Goal: Browse casually: Explore the website without a specific task or goal

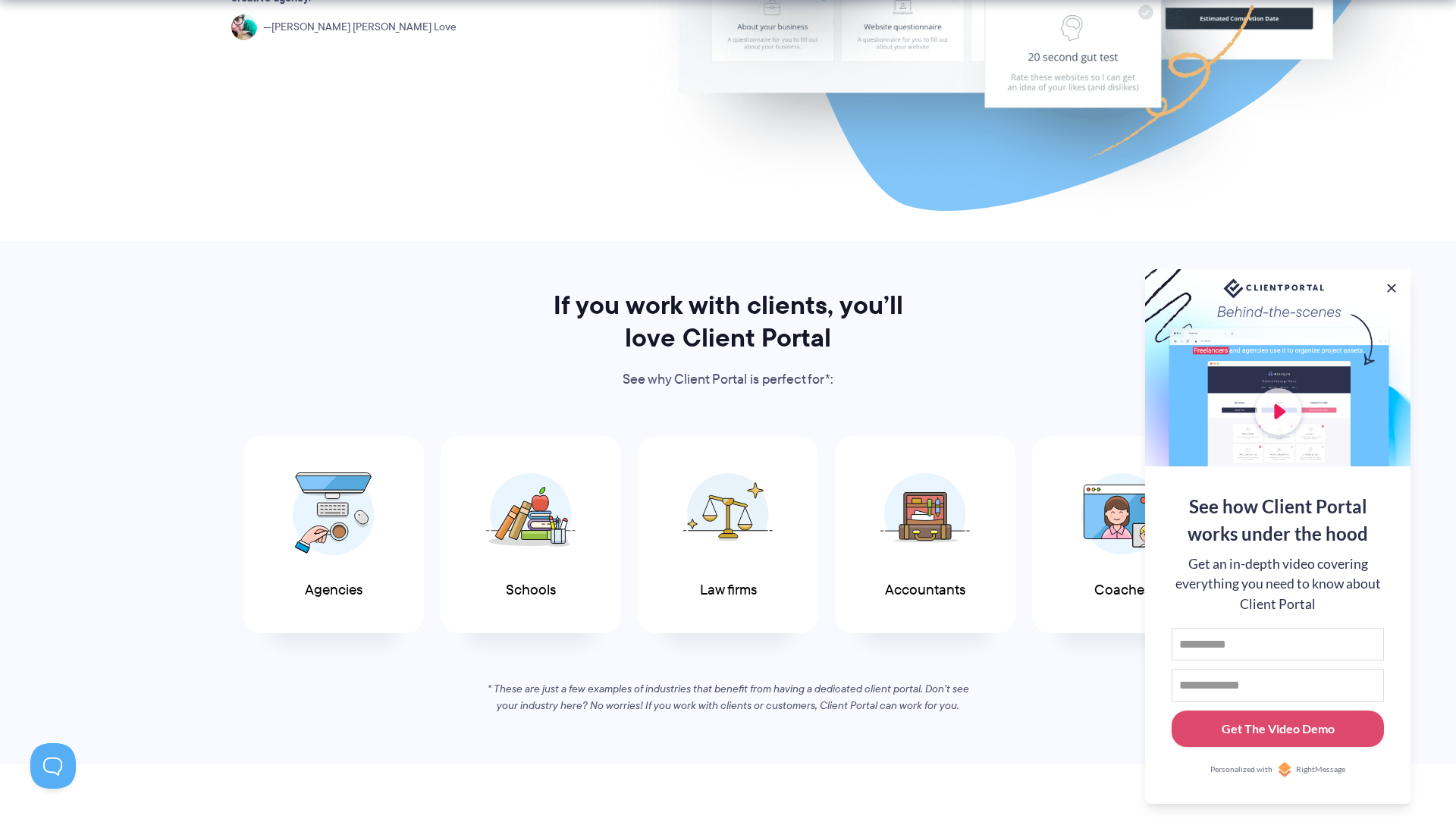
scroll to position [513, 0]
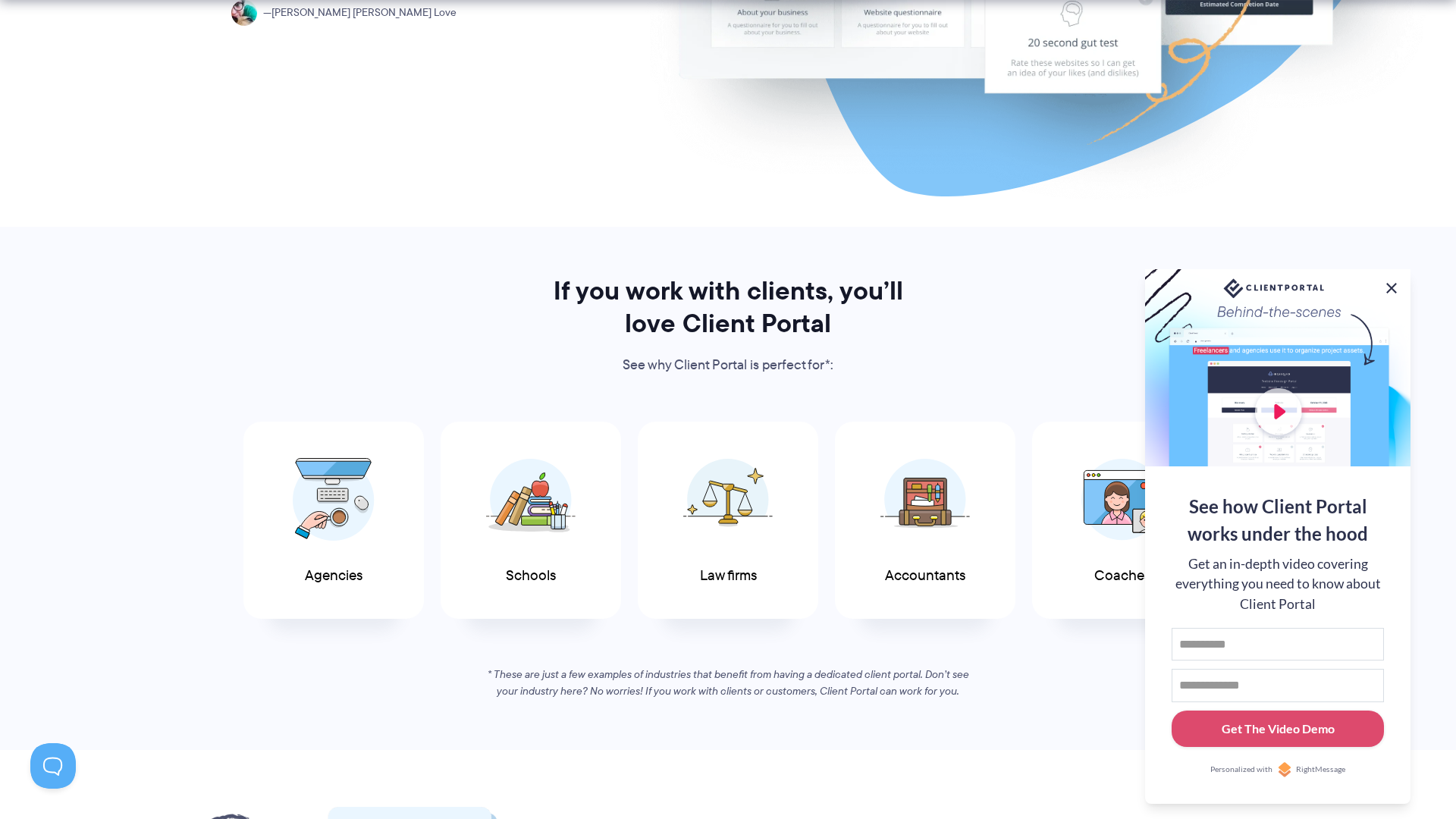
click at [1388, 283] on button at bounding box center [1391, 288] width 18 height 18
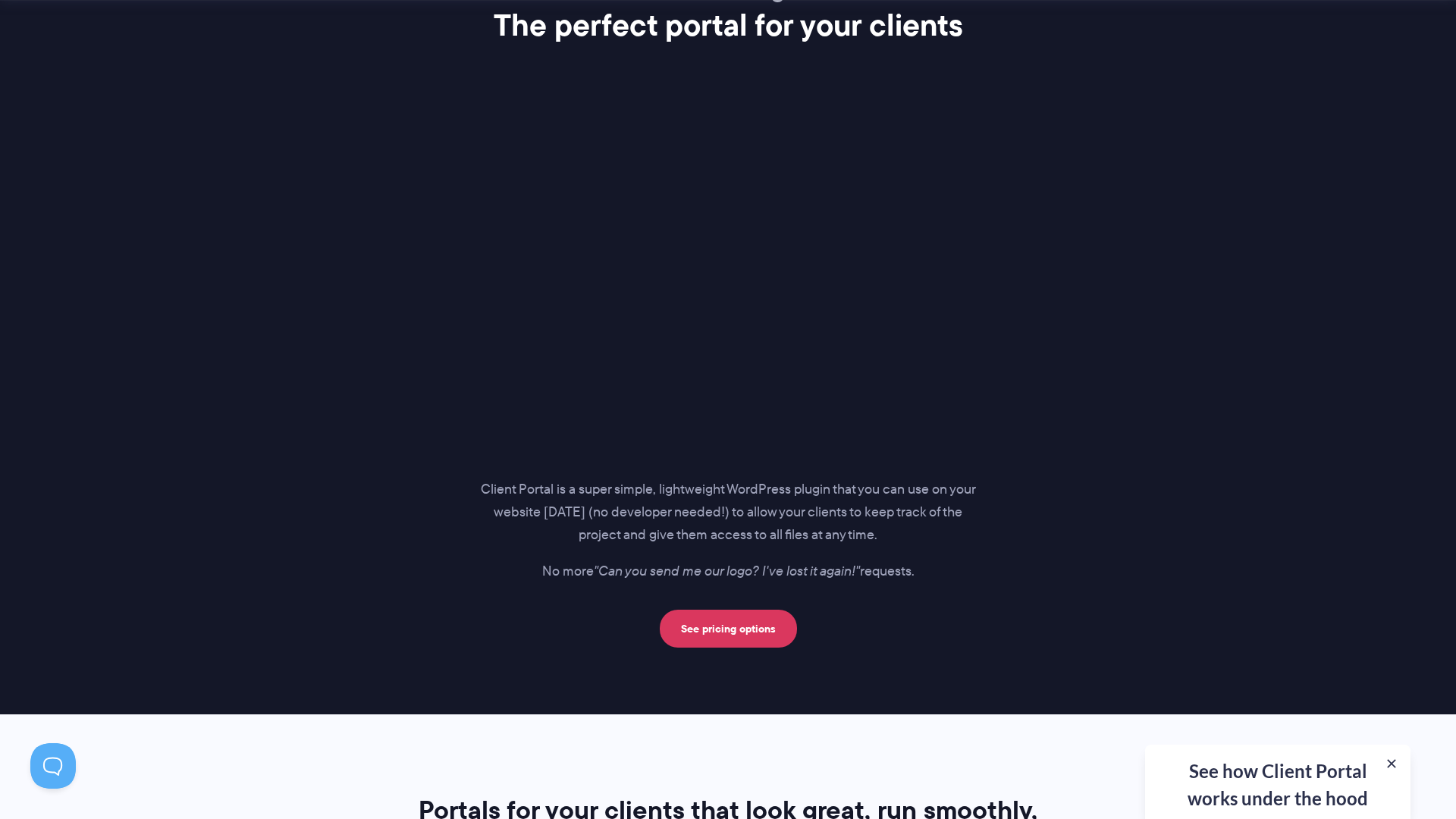
scroll to position [1963, 0]
